Goal: Task Accomplishment & Management: Manage account settings

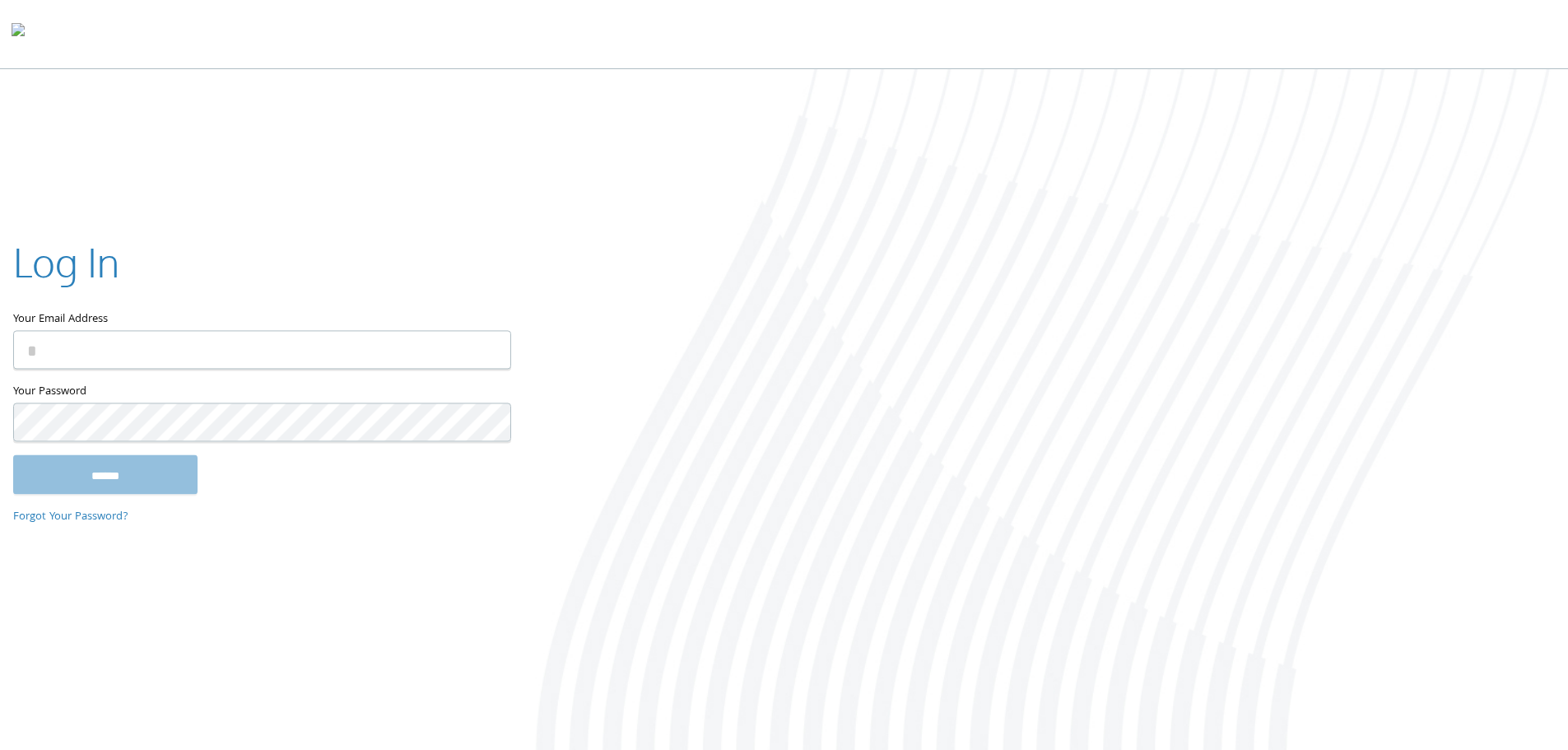
type input "**********"
click at [102, 481] on input "******" at bounding box center [105, 474] width 184 height 39
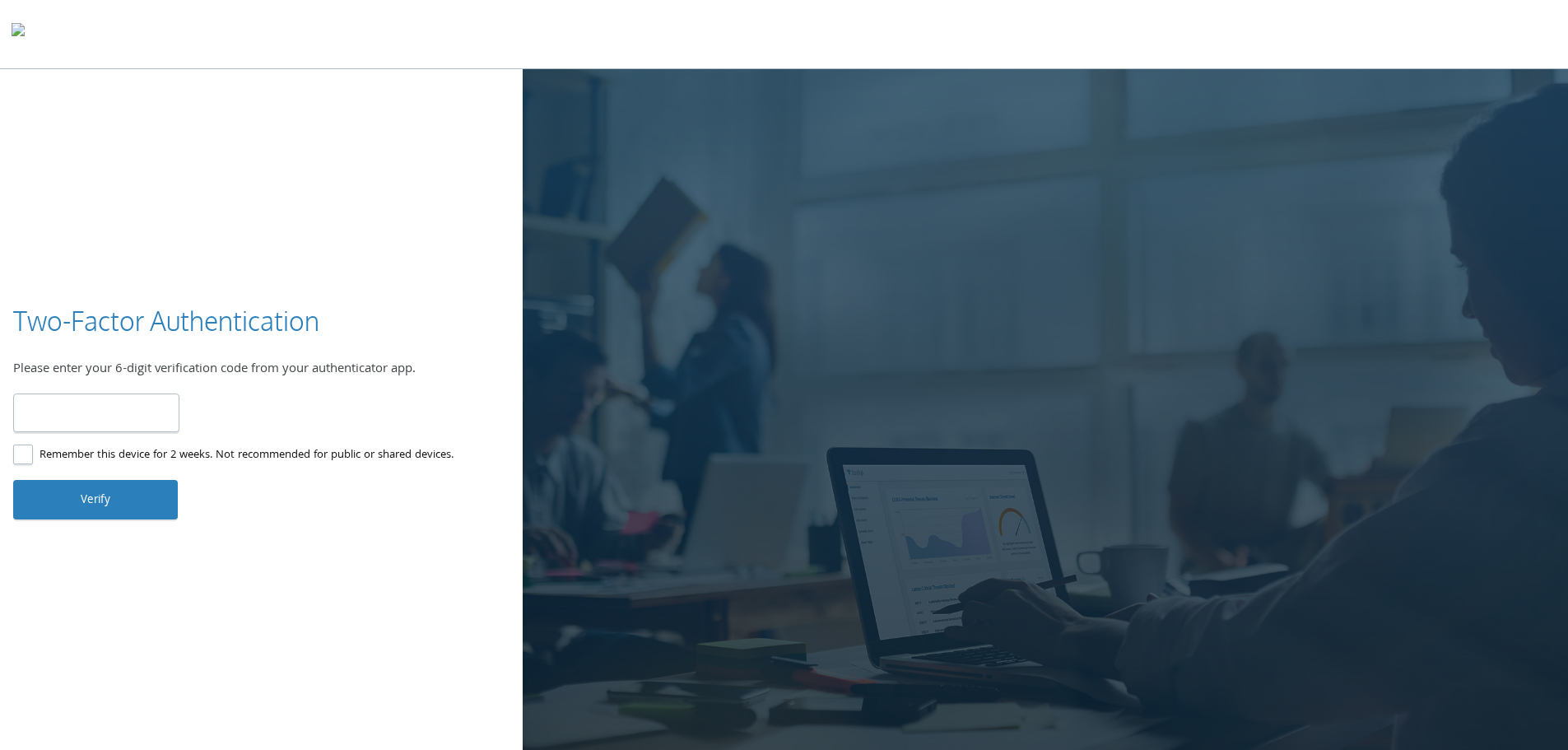
click at [76, 409] on input "number" at bounding box center [96, 412] width 167 height 38
type input "******"
